Goal: Transaction & Acquisition: Purchase product/service

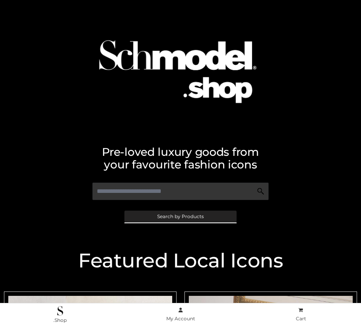
click at [180, 216] on span "Search by Products" at bounding box center [180, 216] width 47 height 5
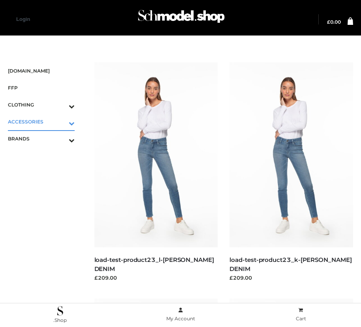
click at [60, 122] on icon "Toggle Submenu" at bounding box center [30, 123] width 88 height 9
click at [45, 156] on span "JEWELRY" at bounding box center [45, 155] width 59 height 9
click at [60, 173] on icon "Toggle Submenu" at bounding box center [30, 174] width 88 height 9
click at [45, 156] on span "OPP SWIMWEAR" at bounding box center [45, 155] width 59 height 9
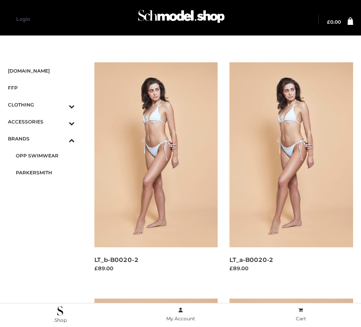
scroll to position [666, 0]
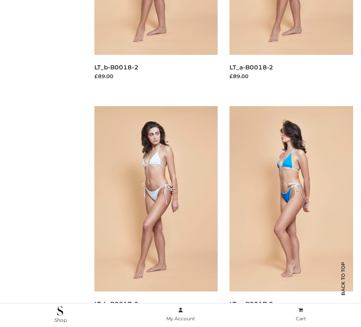
click at [291, 216] on img at bounding box center [291, 198] width 124 height 185
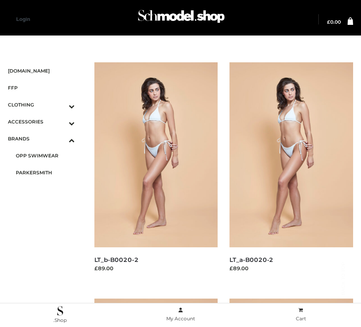
scroll to position [1139, 0]
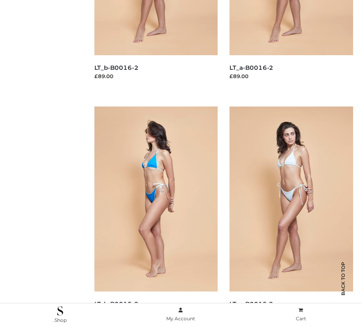
click at [156, 217] on img at bounding box center [156, 199] width 124 height 185
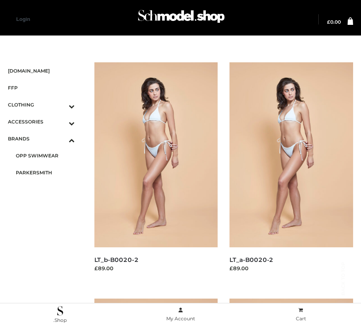
scroll to position [902, 0]
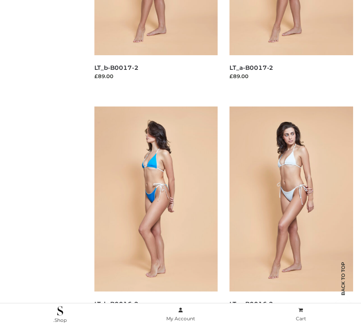
click at [156, 217] on img at bounding box center [156, 199] width 124 height 185
